Goal: Check status: Check status

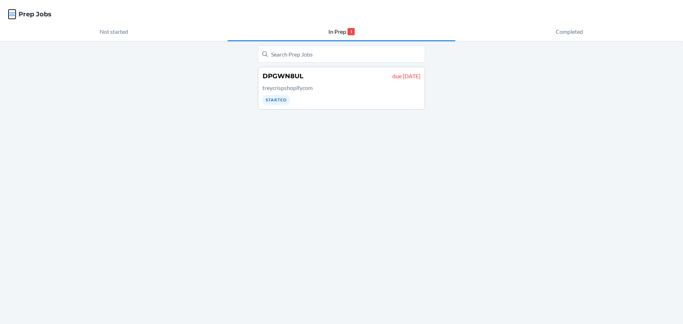
click at [15, 18] on icon "button" at bounding box center [12, 14] width 7 height 7
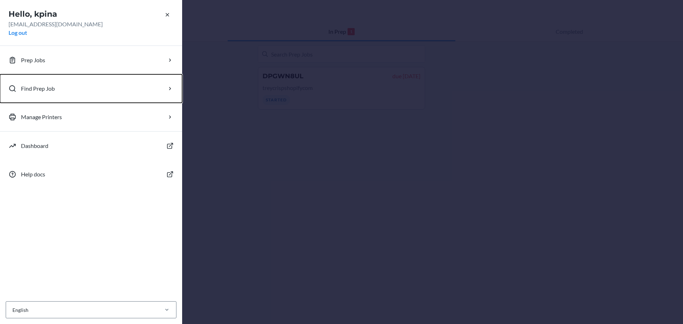
click at [39, 94] on button "Find Prep Job" at bounding box center [91, 88] width 182 height 28
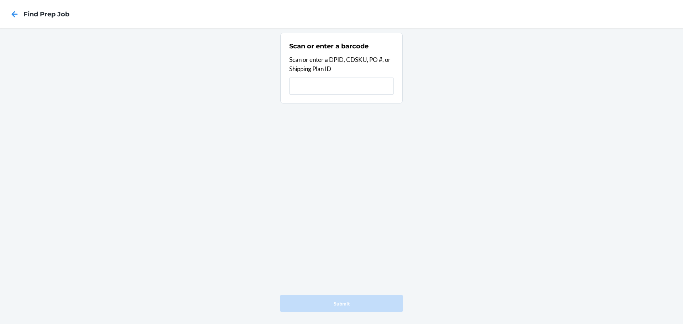
click at [325, 85] on input "text" at bounding box center [341, 86] width 105 height 17
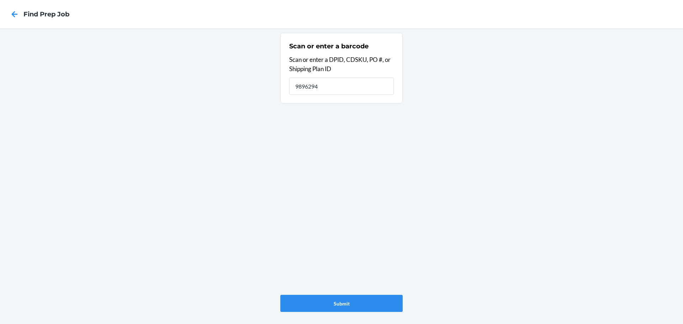
type input "9896294"
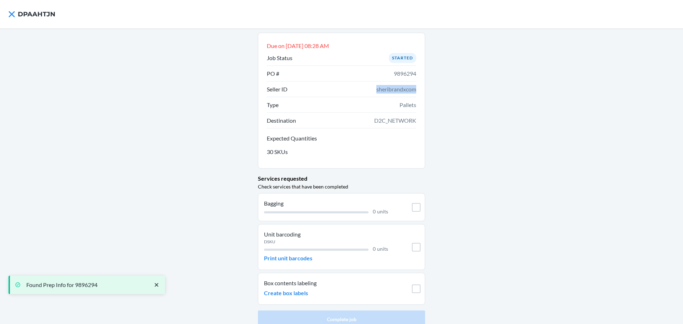
drag, startPoint x: 368, startPoint y: 89, endPoint x: 417, endPoint y: 92, distance: 49.5
click at [418, 92] on div "Due on [DATE] 08:28 AM Job Status Started PO # 9896294 Seller ID sheribrandxcom…" at bounding box center [341, 101] width 167 height 136
copy span "sheribrandxcom"
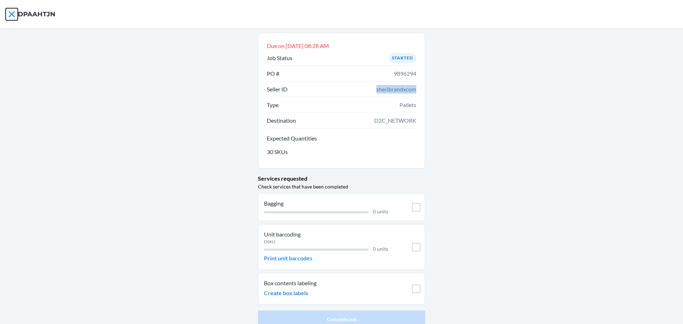
drag, startPoint x: 17, startPoint y: 14, endPoint x: 23, endPoint y: 14, distance: 6.4
click at [23, 14] on nav "DPAAHTJN" at bounding box center [341, 14] width 683 height 28
drag, startPoint x: 20, startPoint y: 14, endPoint x: 51, endPoint y: 14, distance: 30.9
click at [52, 15] on h4 "DPAAHTJN" at bounding box center [37, 14] width 38 height 9
copy h4 "DPAAHTJ"
